Goal: Task Accomplishment & Management: Manage account settings

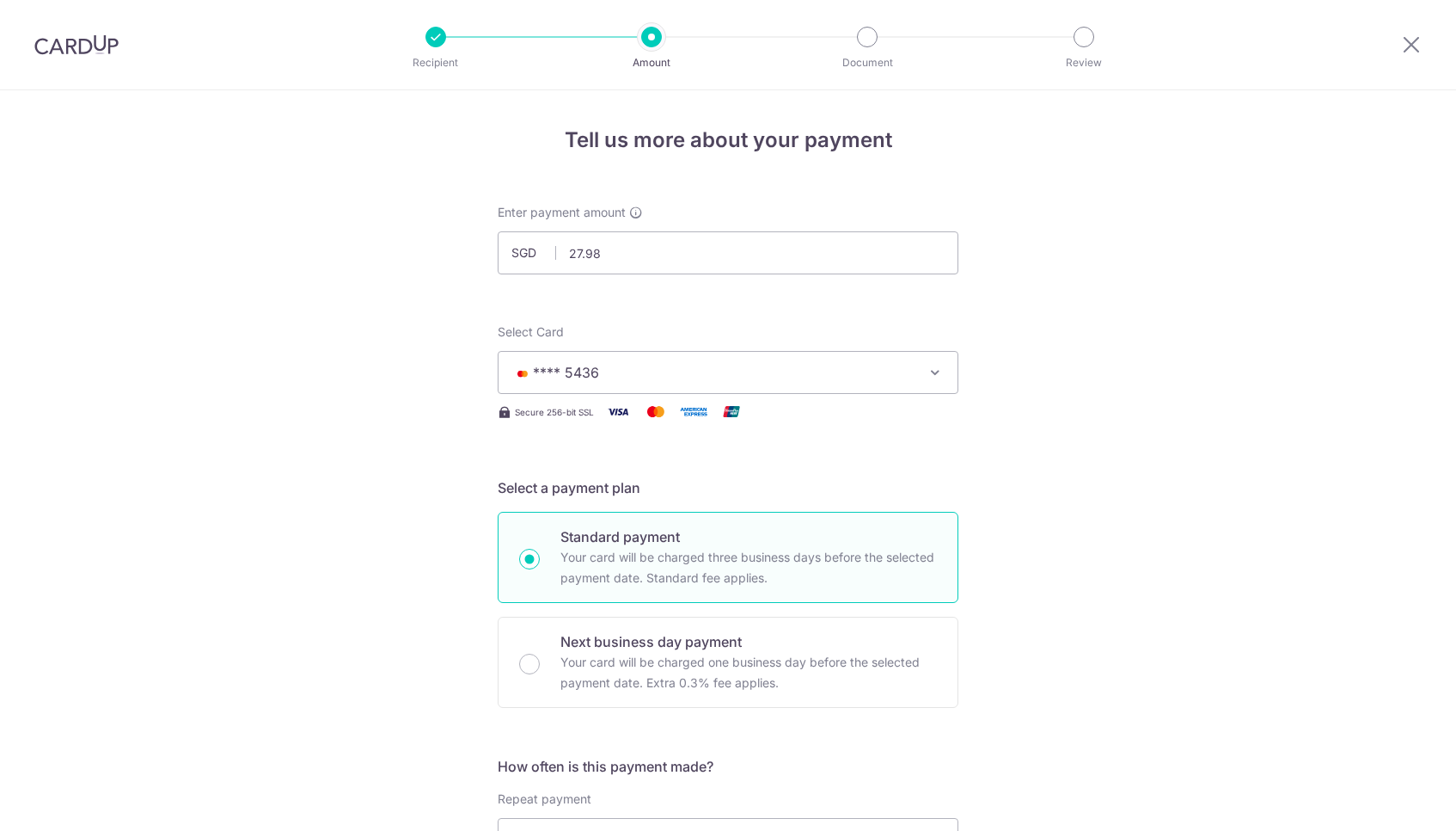
select select "3"
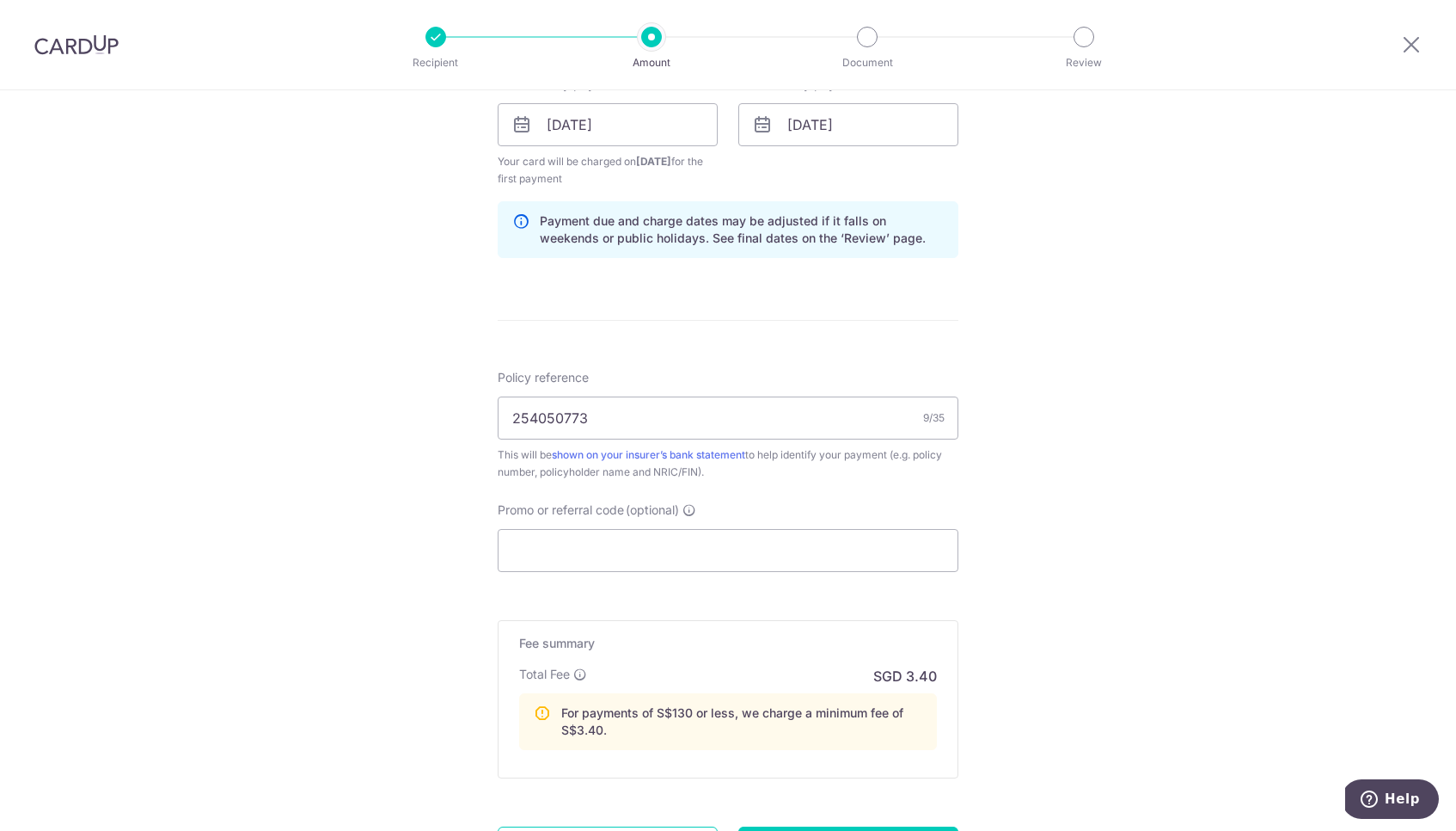
click at [62, 45] on img at bounding box center [76, 44] width 84 height 21
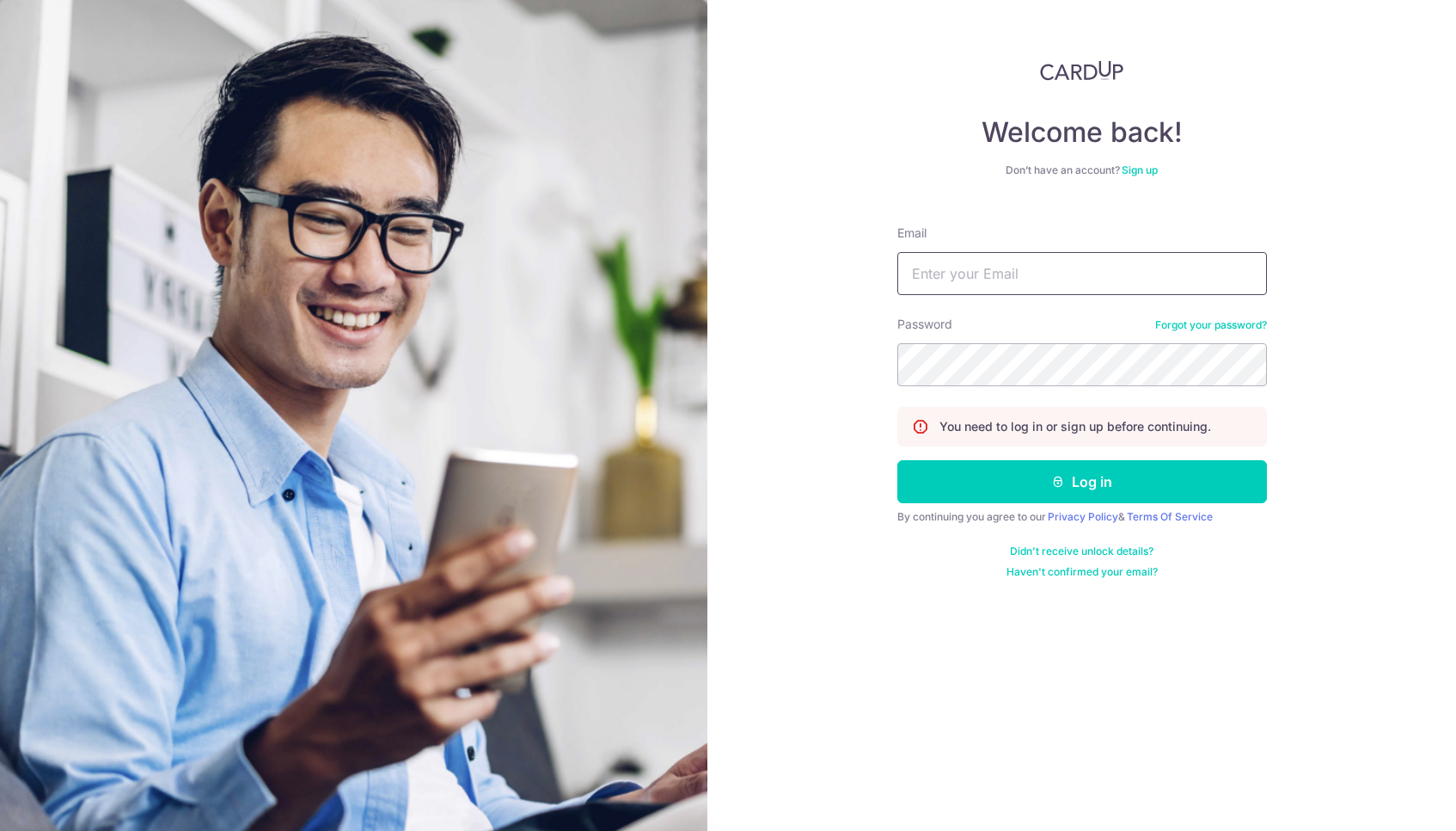
click at [984, 277] on input "Email" at bounding box center [1082, 273] width 369 height 43
type input "Howyuin@gmail.com"
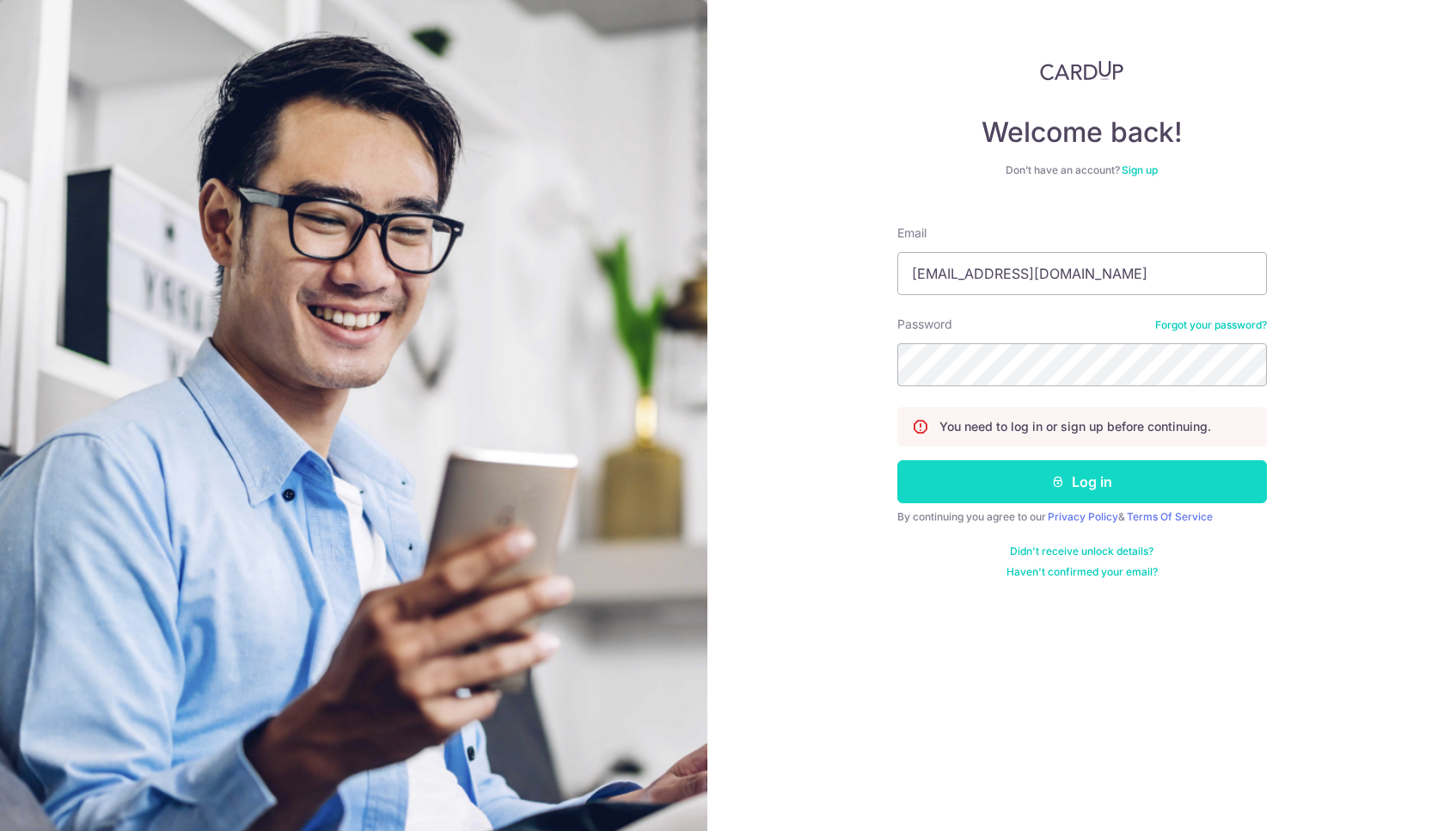
click at [1004, 491] on button "Log in" at bounding box center [1082, 481] width 369 height 43
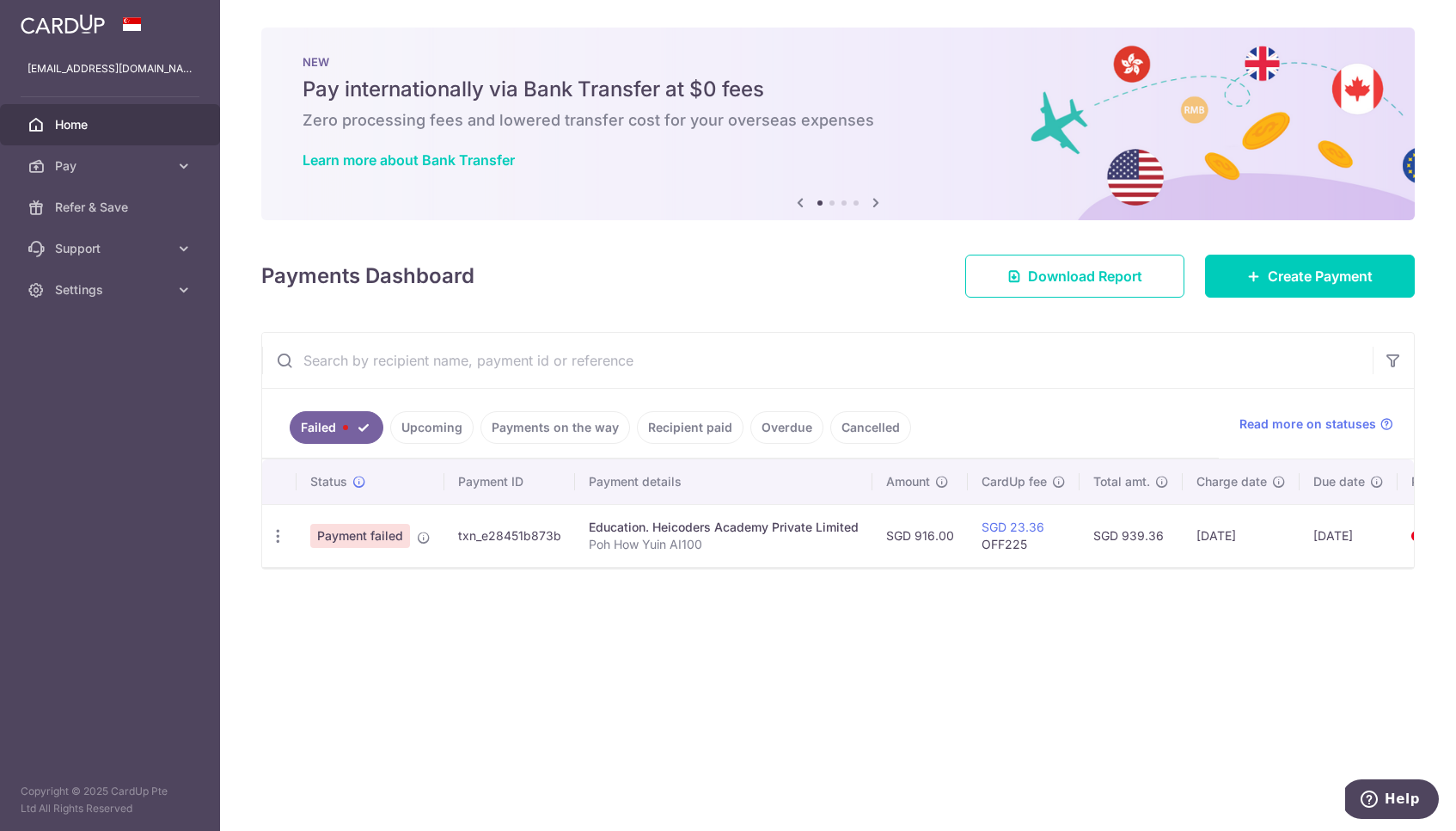
scroll to position [0, 103]
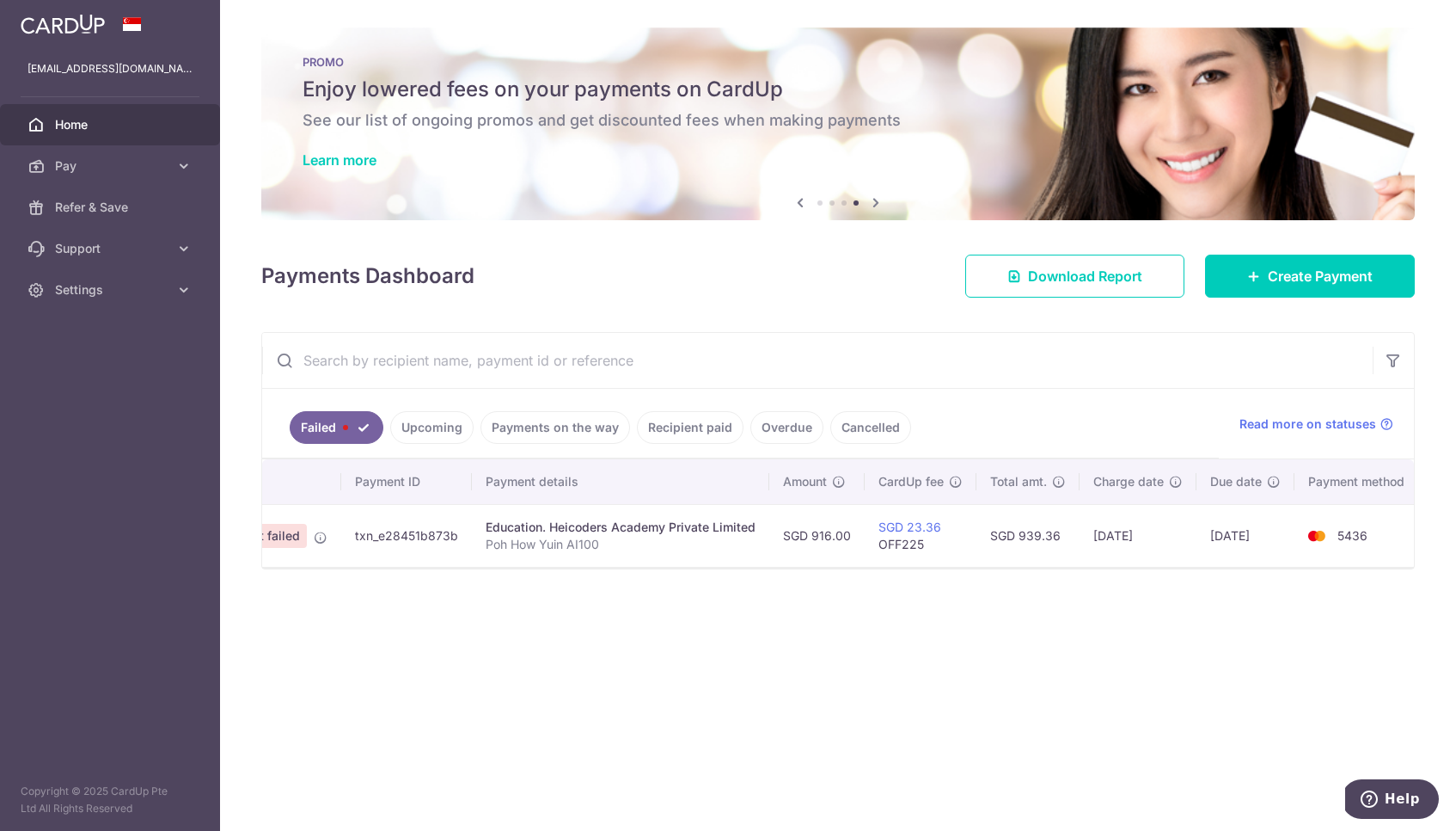
click at [699, 432] on link "Recipient paid" at bounding box center [690, 427] width 107 height 33
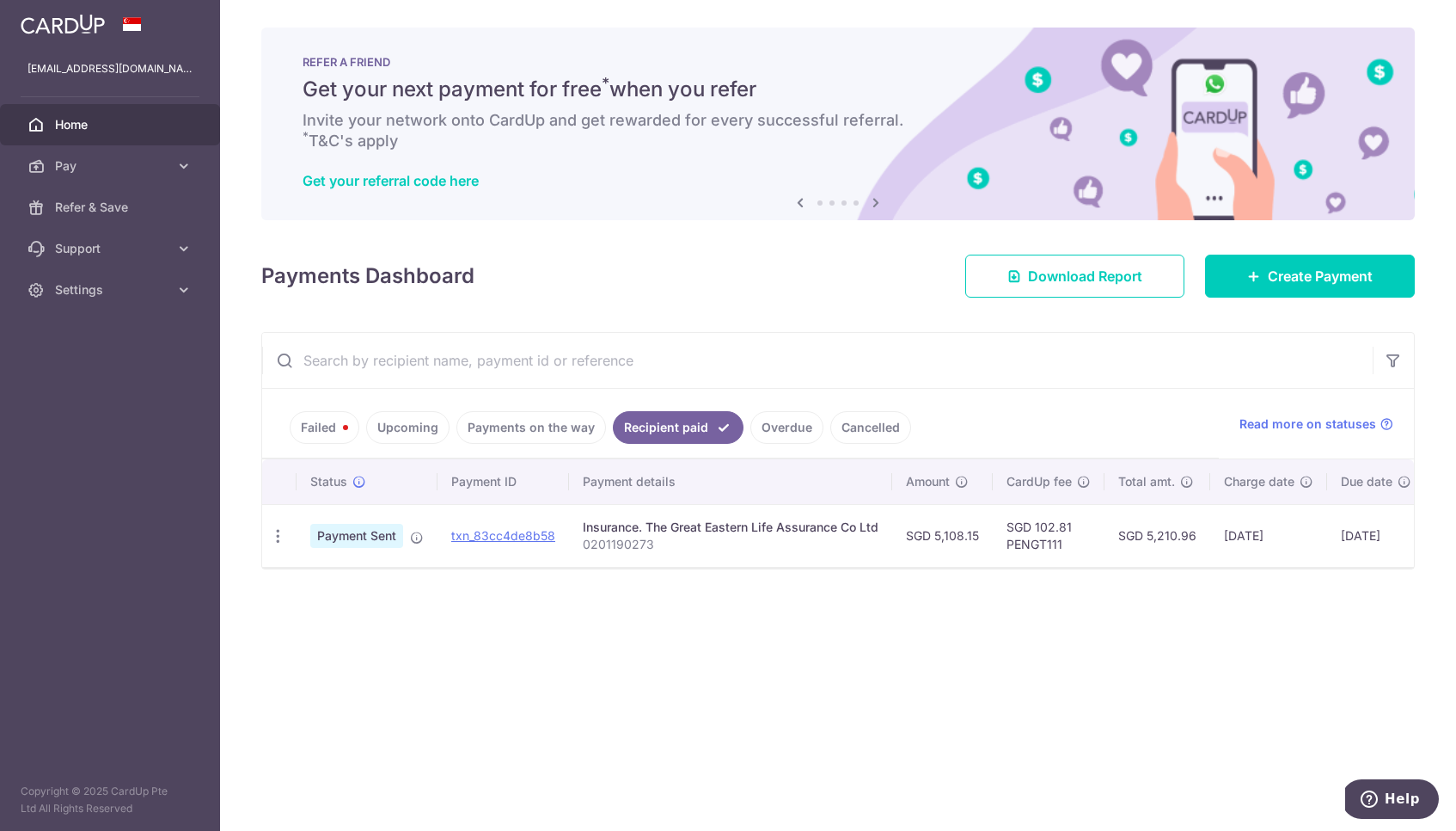
click at [324, 430] on link "Failed" at bounding box center [325, 427] width 70 height 33
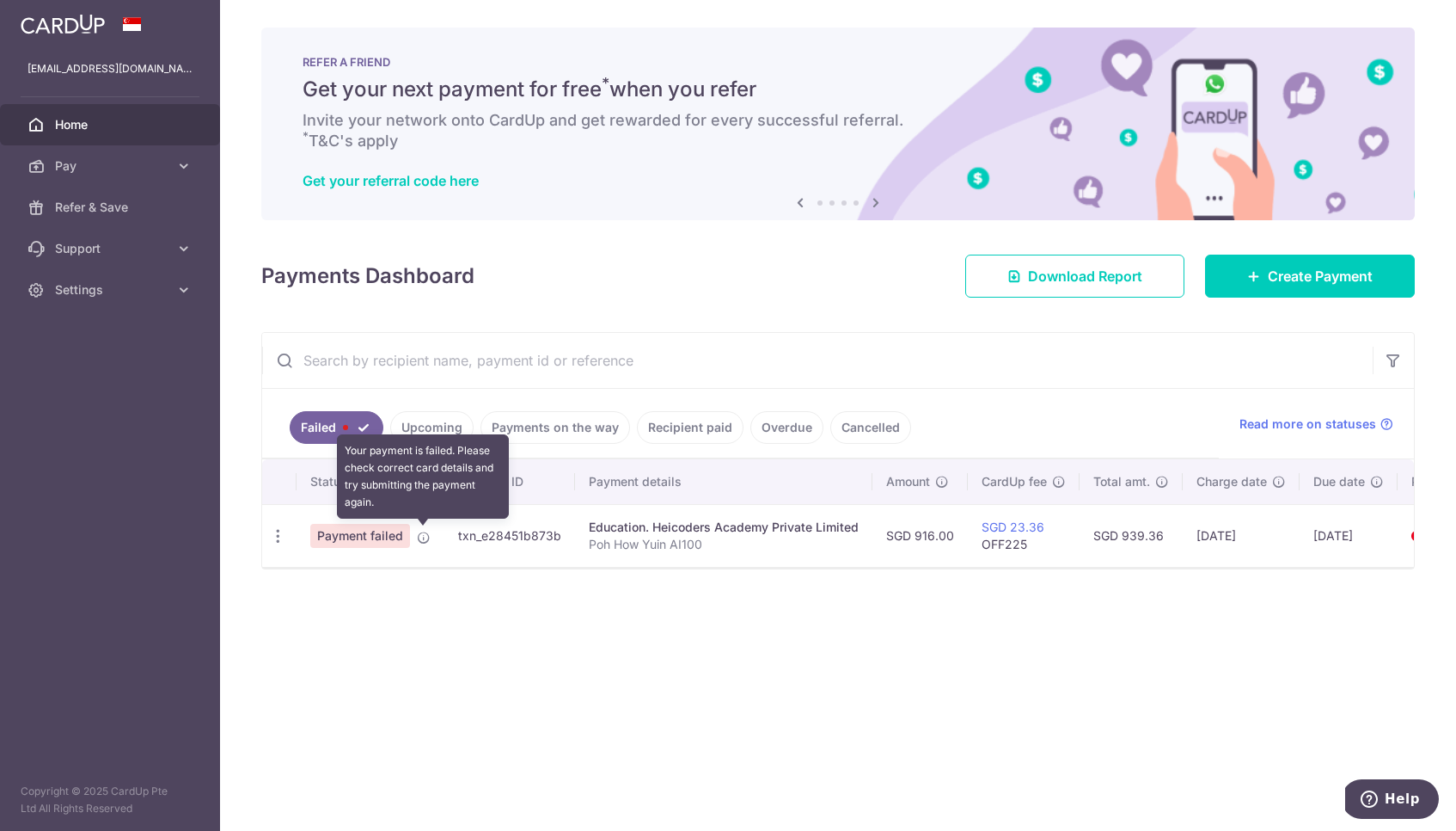
click at [420, 531] on icon at bounding box center [423, 537] width 14 height 14
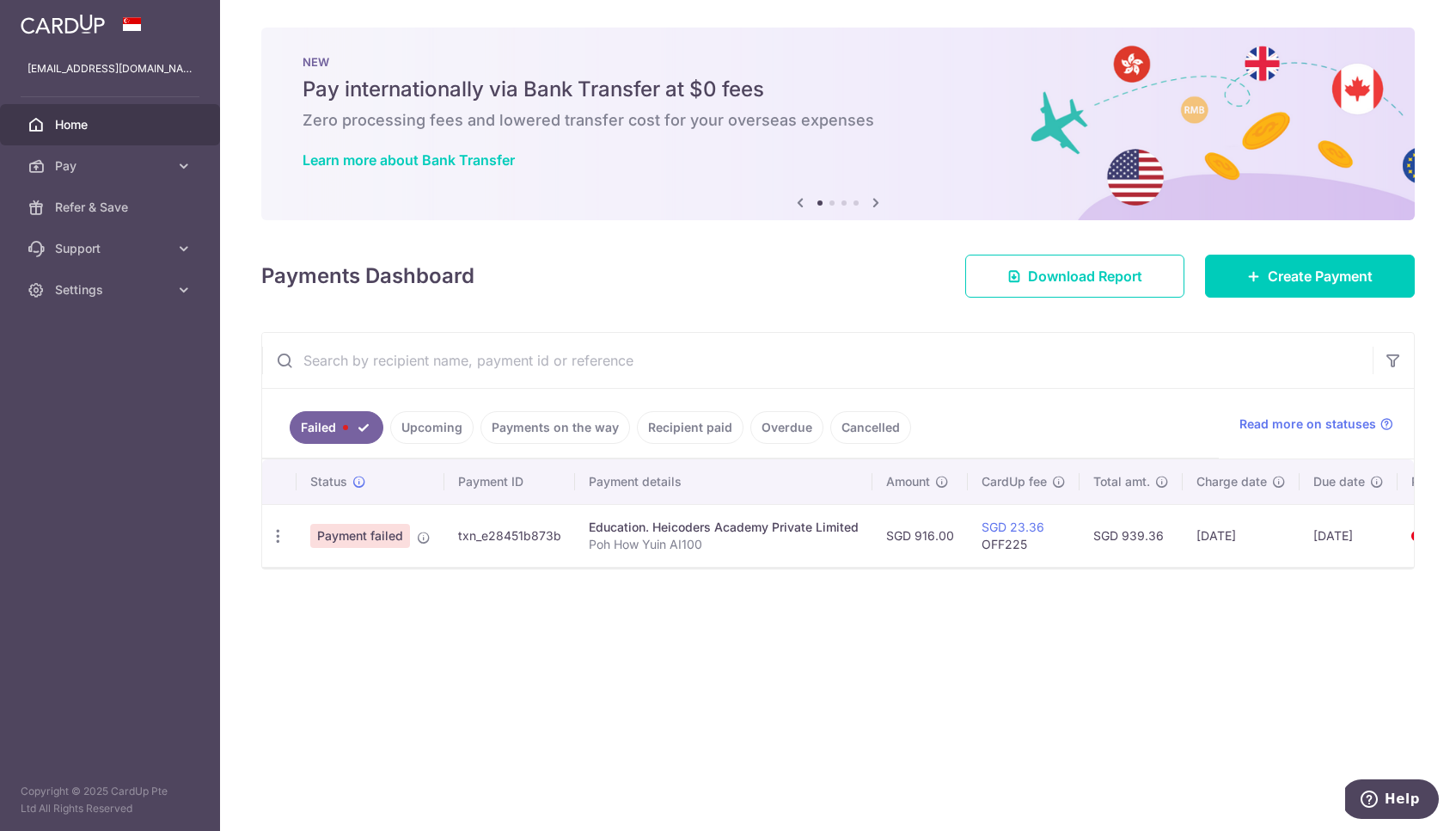
click at [348, 540] on span "Payment failed" at bounding box center [360, 535] width 100 height 24
click at [278, 531] on icon "button" at bounding box center [278, 536] width 18 height 18
click at [342, 586] on span "Update payment" at bounding box center [369, 583] width 117 height 21
radio input "true"
type input "916.00"
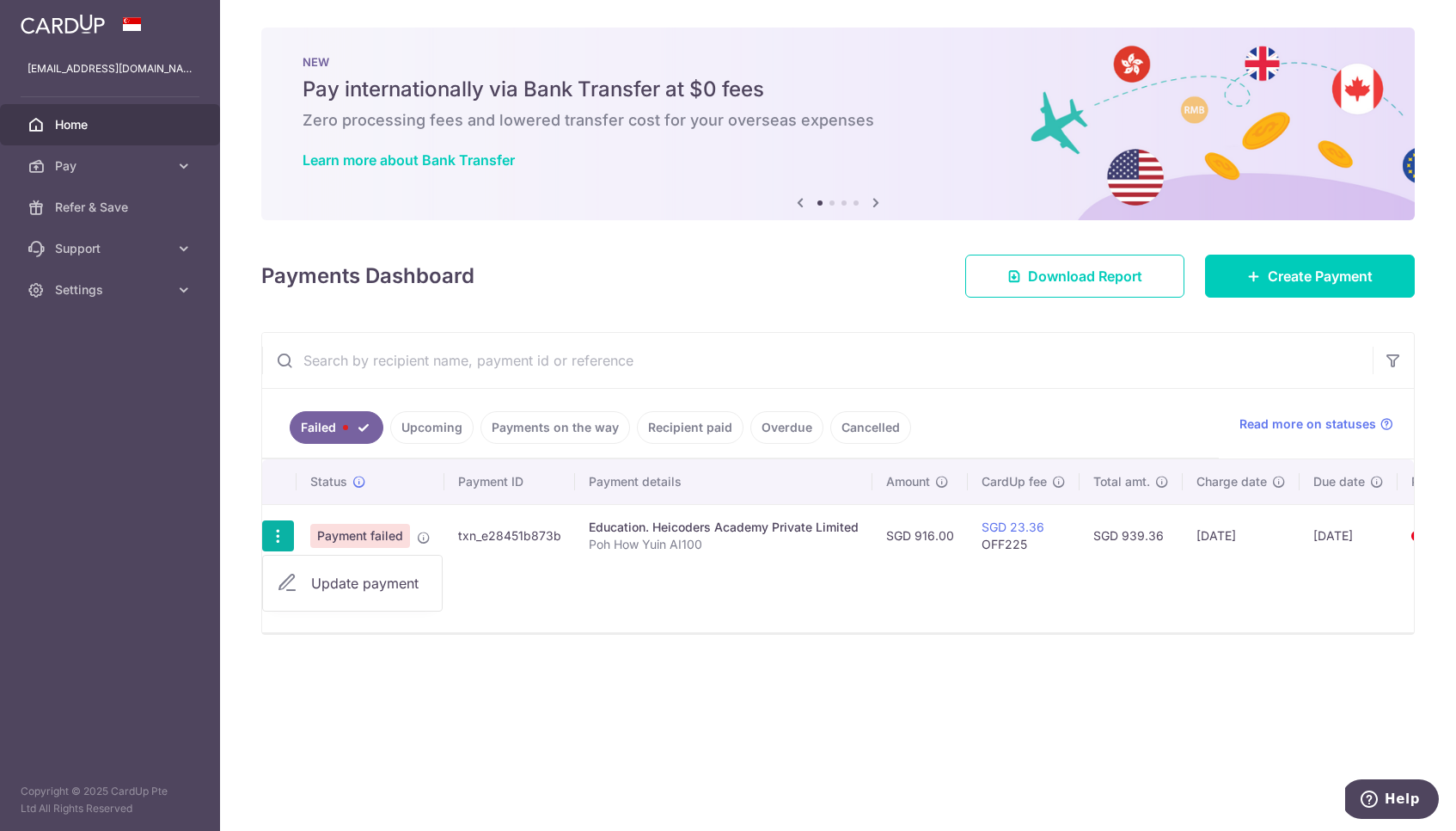
type input "Poh How Yuin AI100"
type input "OFF225"
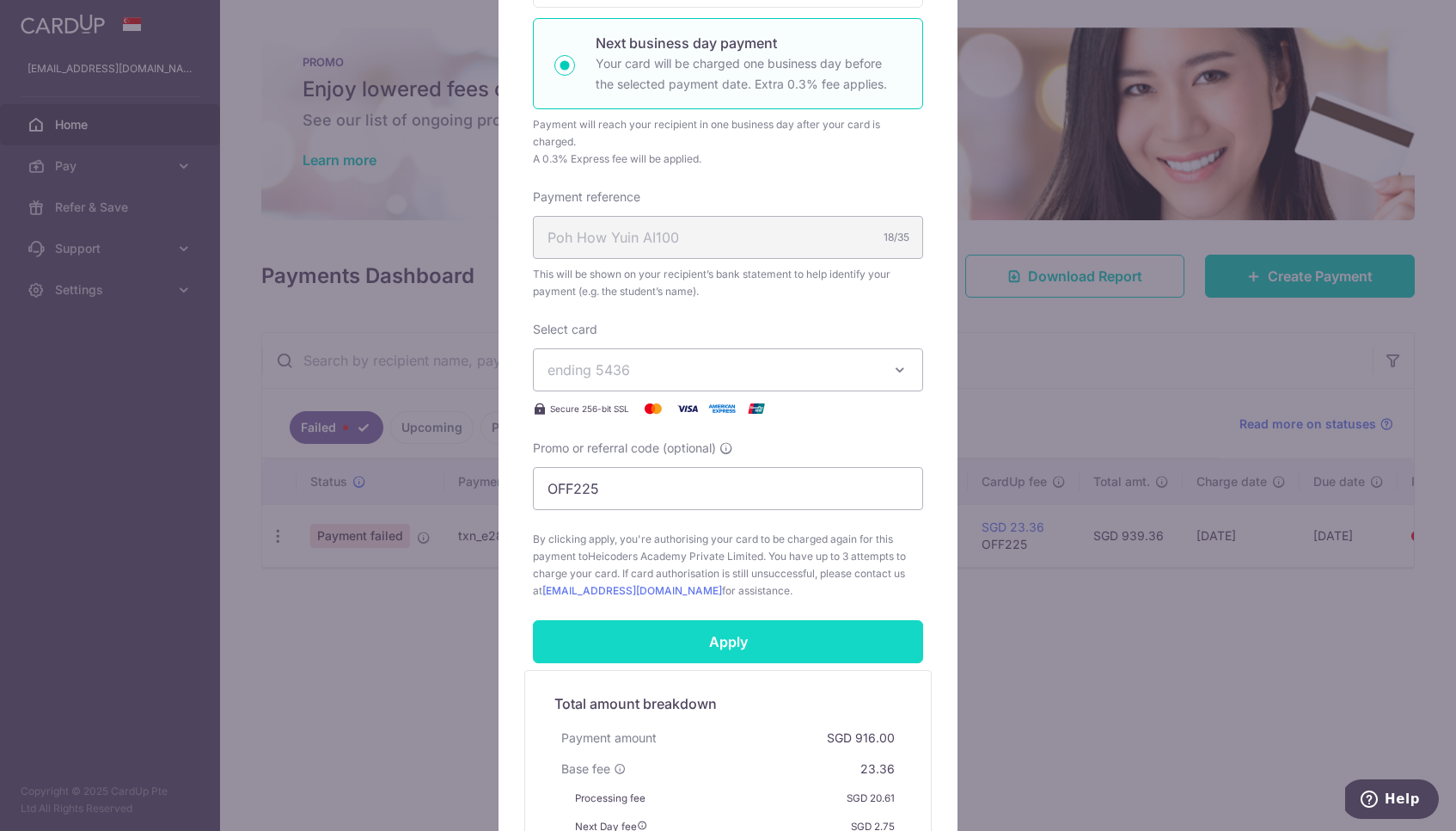
scroll to position [390, 0]
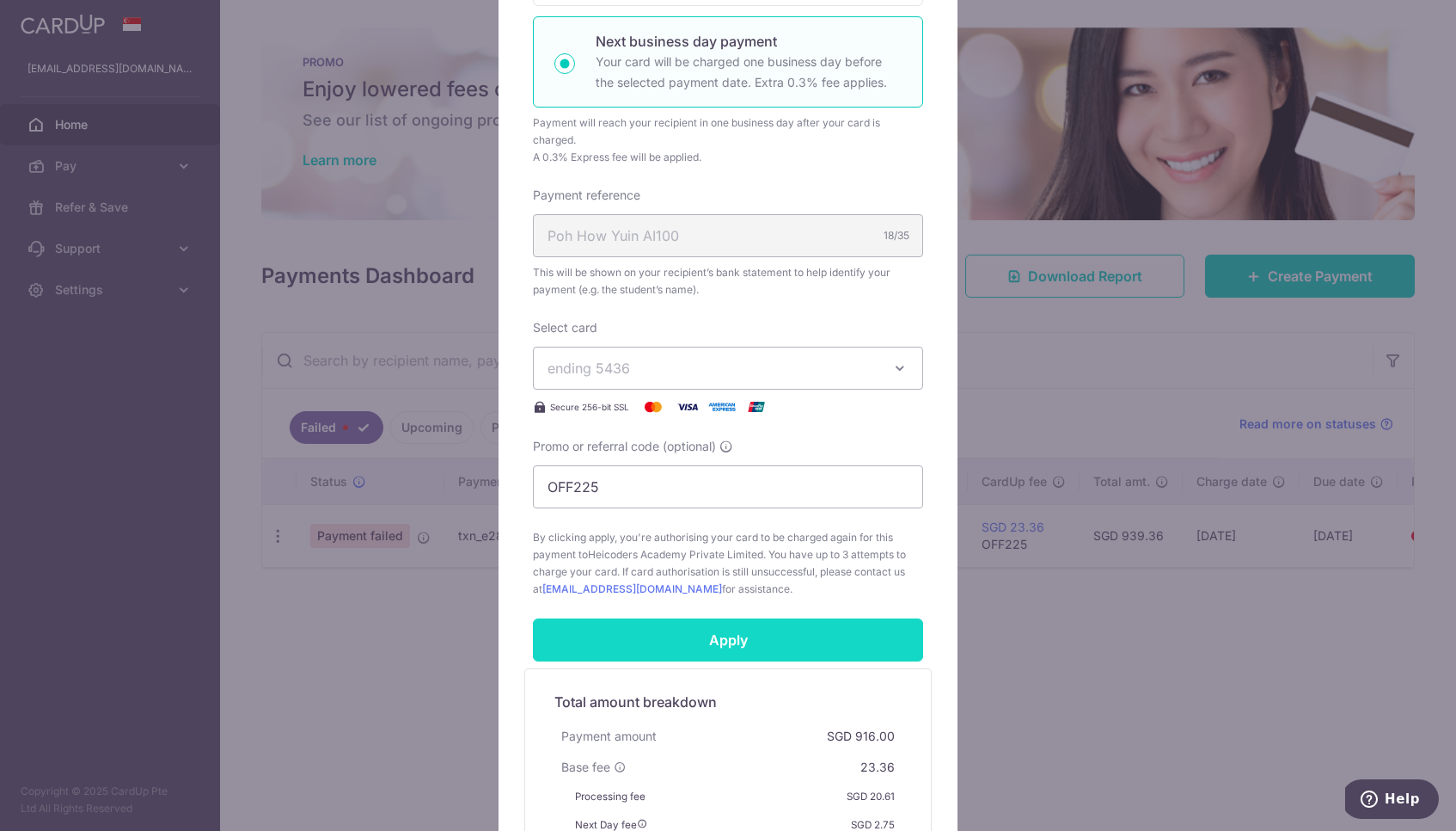
click at [706, 637] on input "Apply" at bounding box center [728, 639] width 390 height 43
